Goal: Task Accomplishment & Management: Use online tool/utility

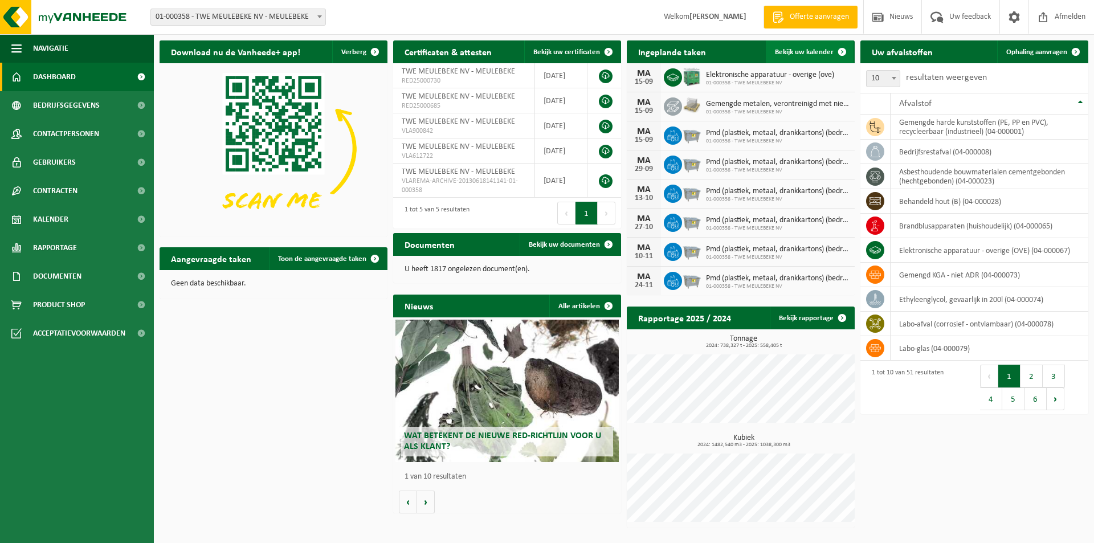
click at [791, 50] on span "Bekijk uw kalender" at bounding box center [804, 51] width 59 height 7
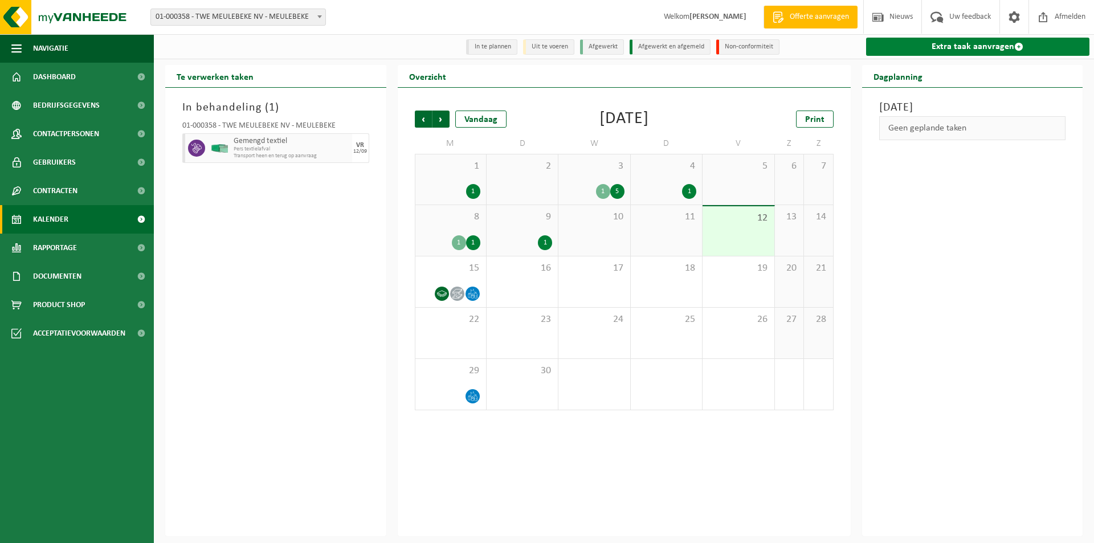
click at [954, 50] on link "Extra taak aanvragen" at bounding box center [978, 47] width 224 height 18
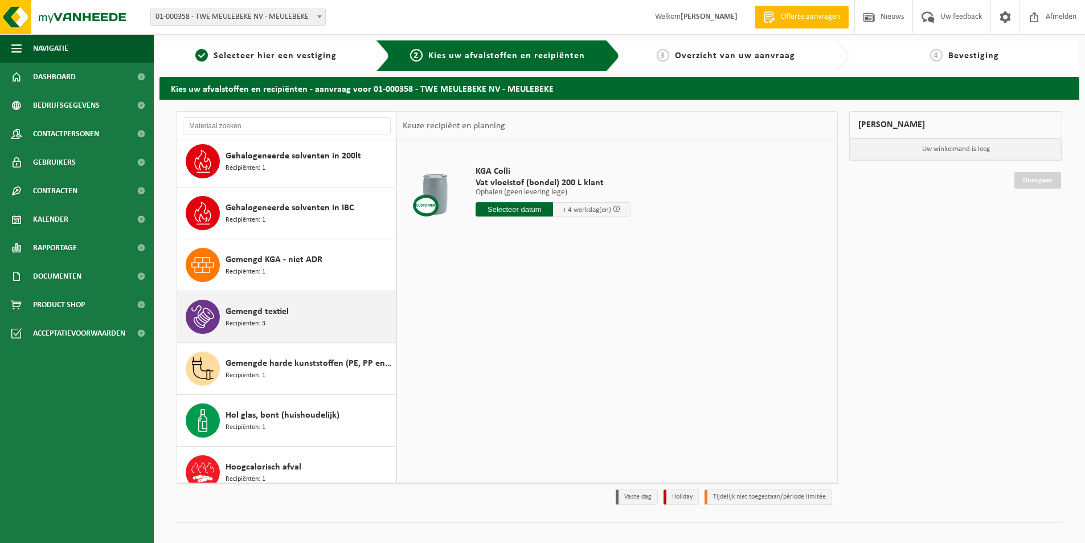
click at [253, 304] on div "Gemengd textiel Recipiënten: 3" at bounding box center [309, 317] width 167 height 34
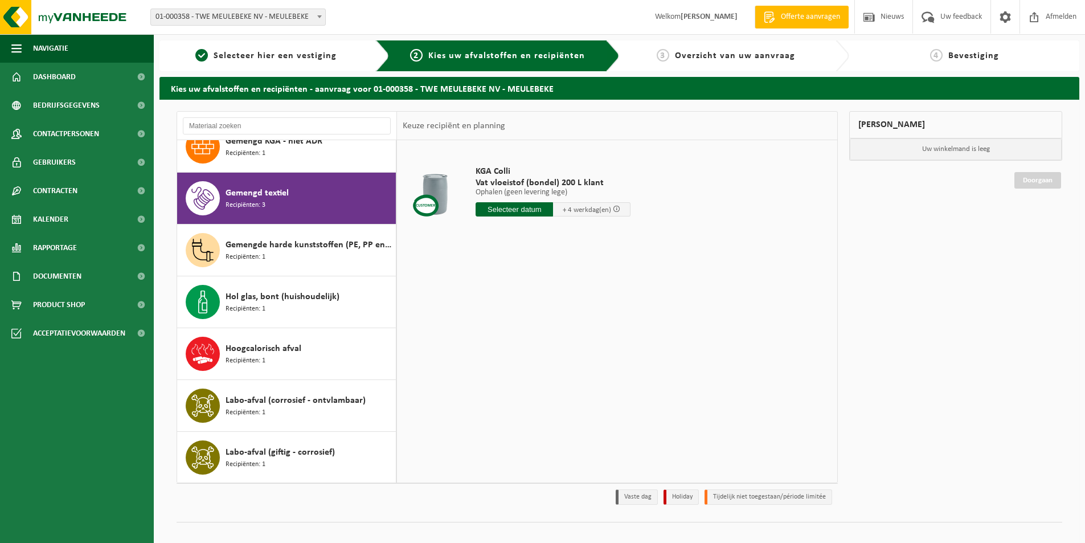
scroll to position [778, 0]
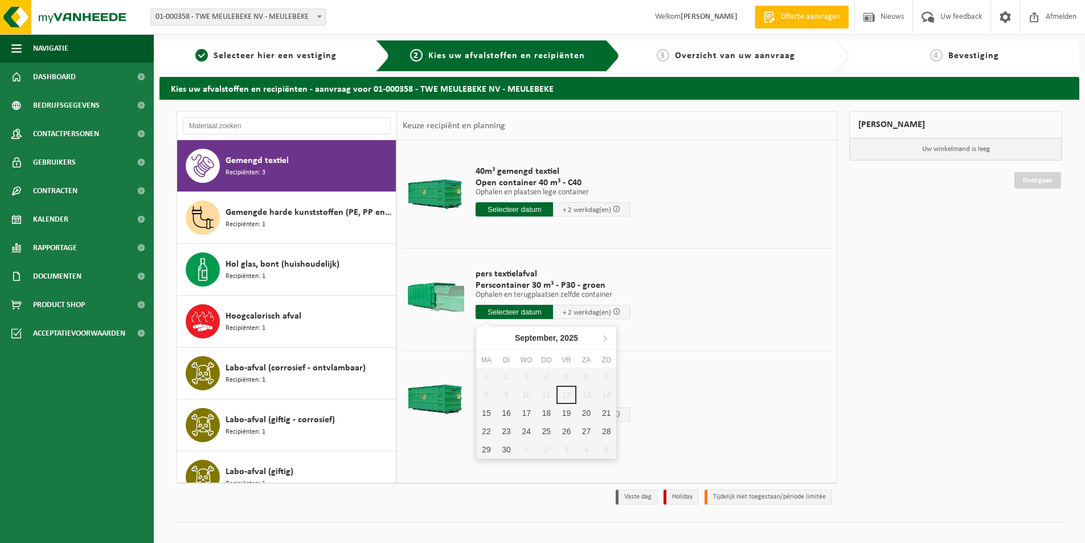
click at [494, 314] on input "text" at bounding box center [514, 312] width 77 height 14
click at [487, 409] on div "15" at bounding box center [486, 413] width 20 height 18
type input "Van 2025-09-15"
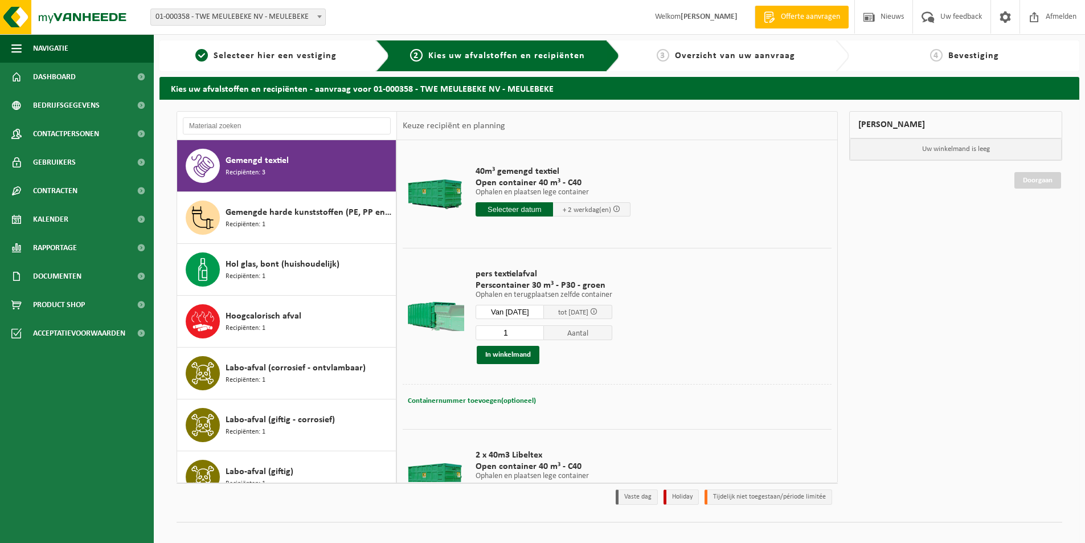
click at [464, 398] on span "Containernummer toevoegen(optioneel)" at bounding box center [472, 400] width 128 height 7
type input "STP347"
click at [519, 352] on button "In winkelmand" at bounding box center [508, 355] width 63 height 18
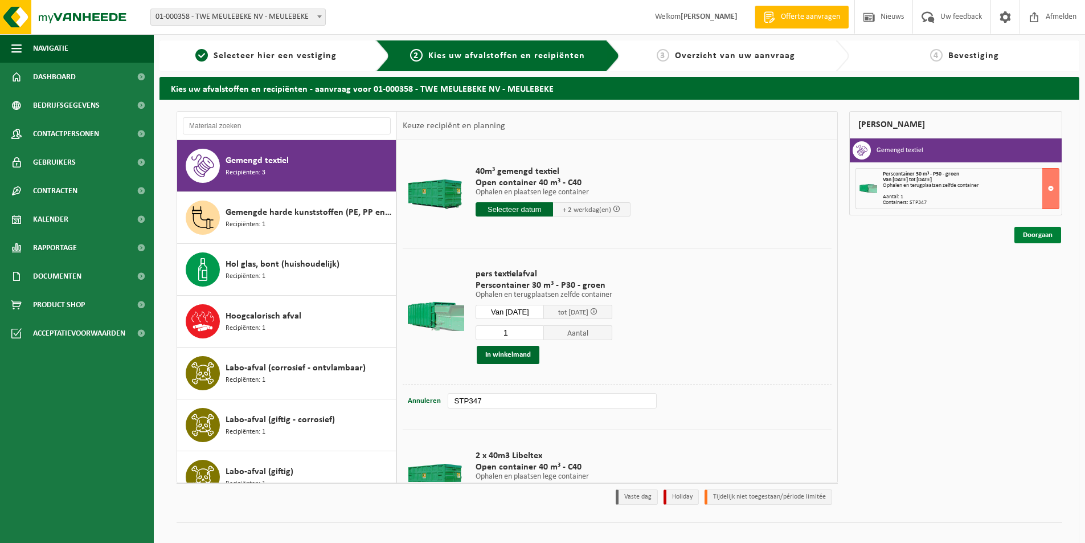
click at [1030, 231] on link "Doorgaan" at bounding box center [1037, 235] width 47 height 17
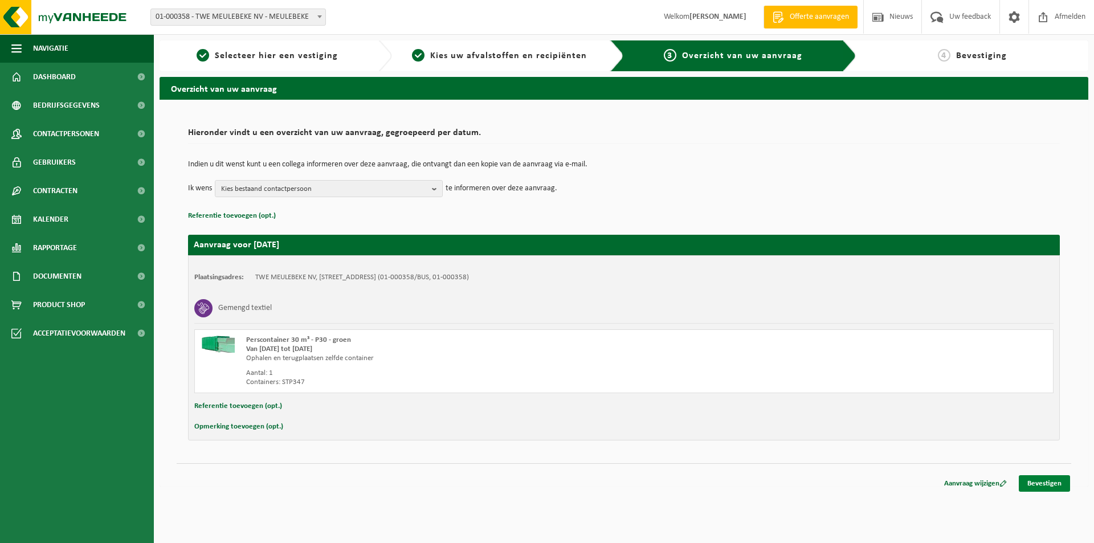
click at [1042, 484] on link "Bevestigen" at bounding box center [1043, 483] width 51 height 17
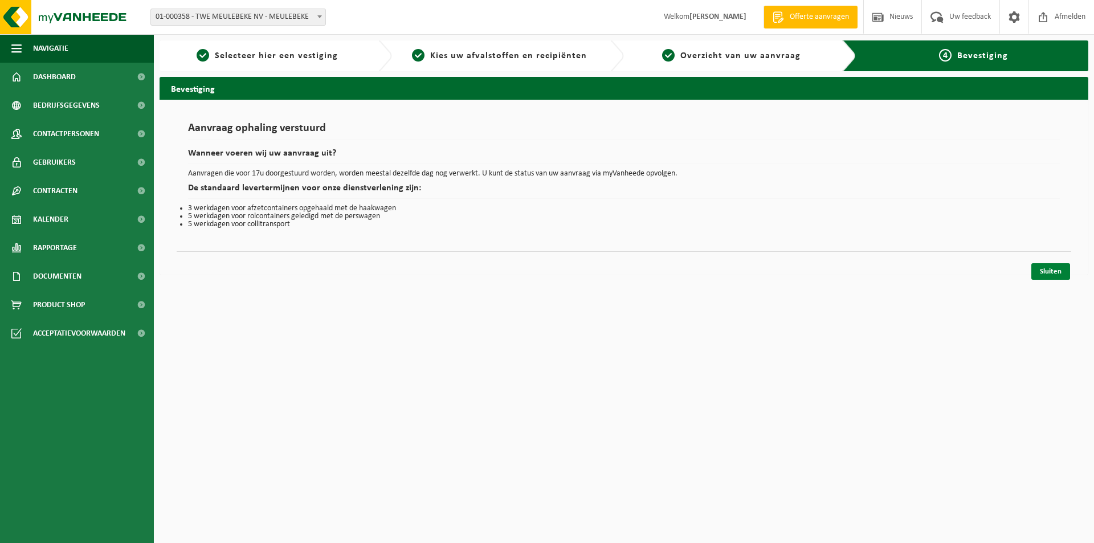
click at [1044, 273] on link "Sluiten" at bounding box center [1050, 271] width 39 height 17
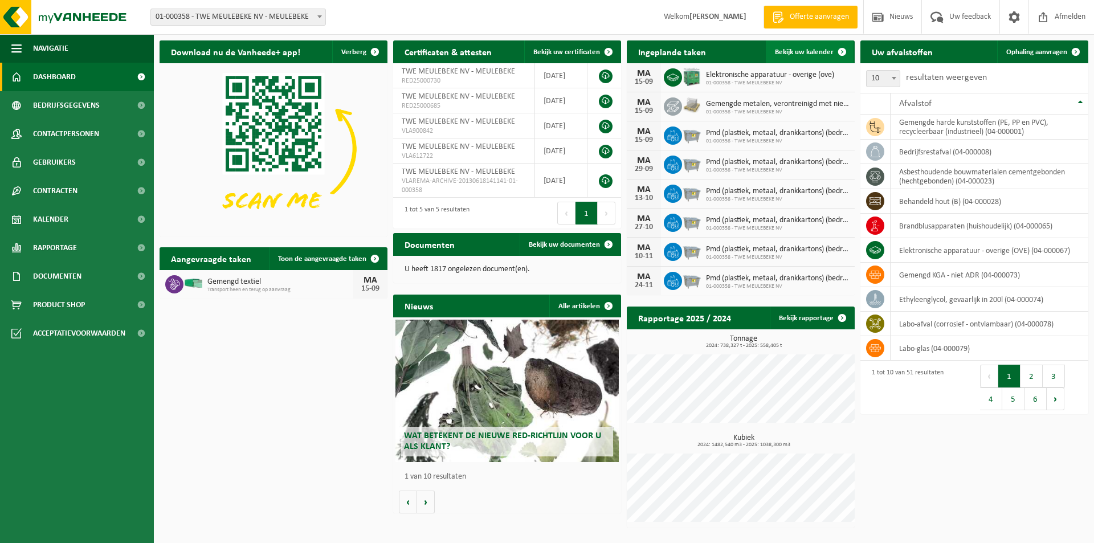
click at [785, 54] on span "Bekijk uw kalender" at bounding box center [804, 51] width 59 height 7
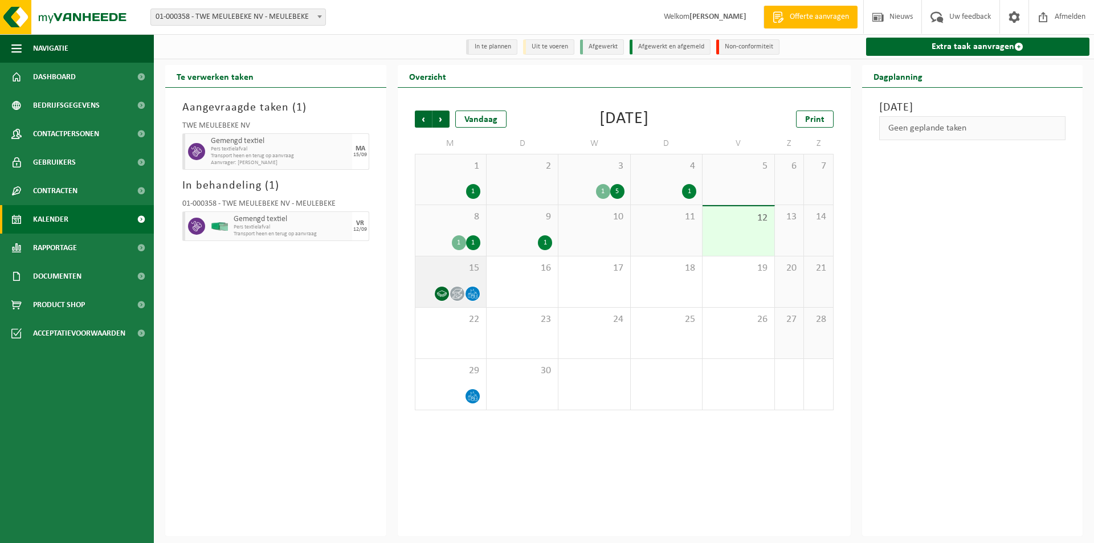
click at [445, 272] on span "15" at bounding box center [450, 268] width 59 height 13
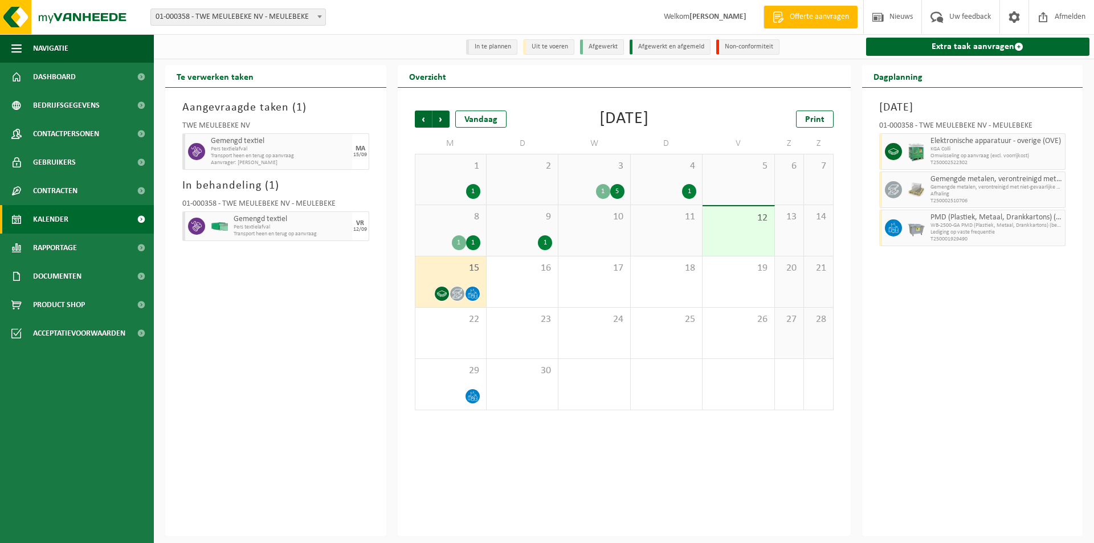
click at [293, 347] on div "Aangevraagde taken ( 1 ) TWE MEULEBEKE NV Gemengd textiel Pers textielafval Tra…" at bounding box center [275, 312] width 221 height 448
